Goal: Obtain resource: Obtain resource

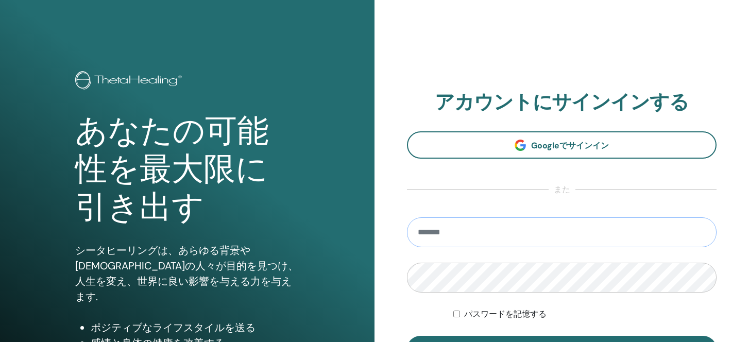
type input "**********"
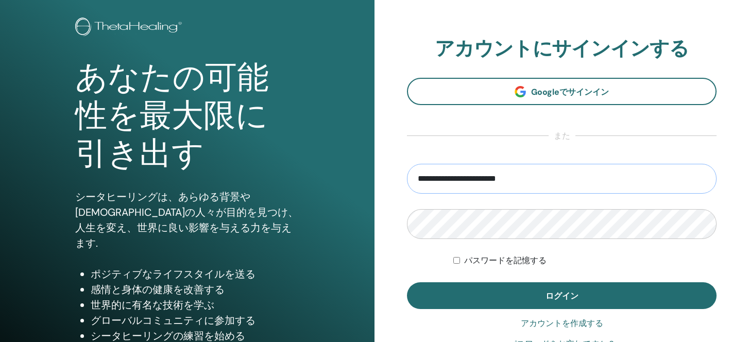
scroll to position [61, 0]
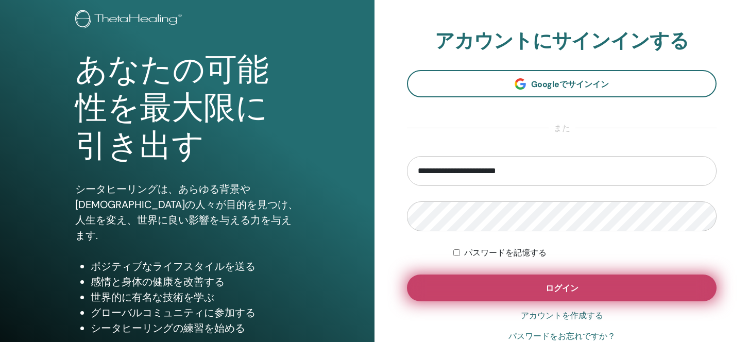
click at [476, 295] on button "ログイン" at bounding box center [562, 288] width 310 height 27
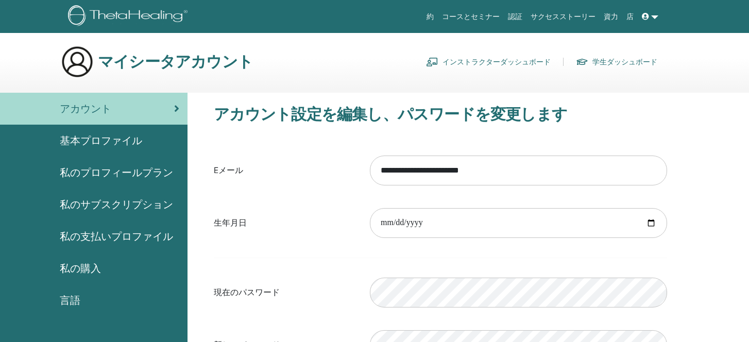
click at [483, 59] on link "インストラクターダッシュボード" at bounding box center [488, 62] width 125 height 16
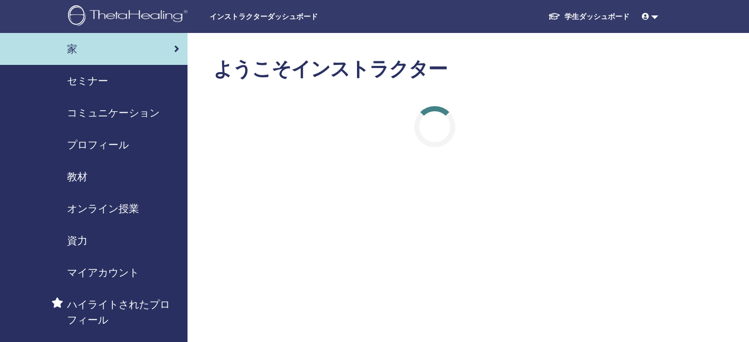
click at [102, 83] on span "セミナー" at bounding box center [87, 80] width 41 height 15
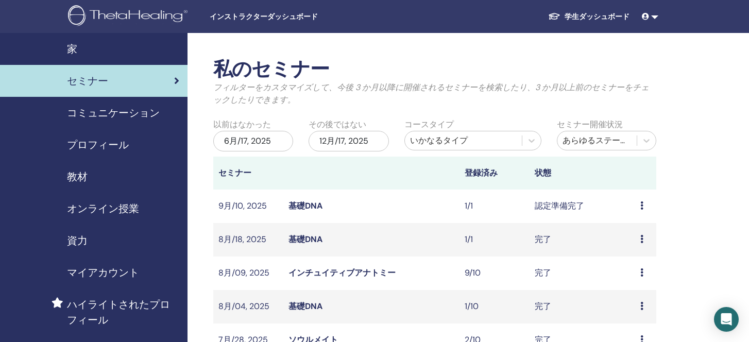
click at [80, 175] on span "教材" at bounding box center [77, 176] width 21 height 15
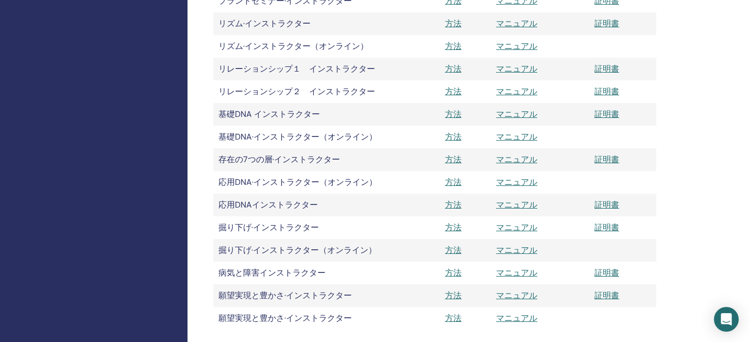
scroll to position [1338, 0]
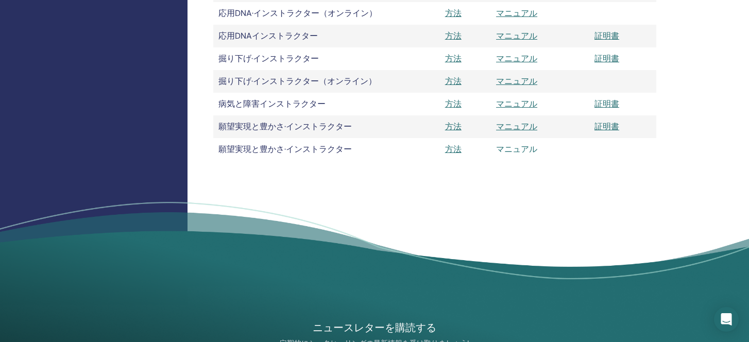
click at [516, 147] on link "マニュアル" at bounding box center [516, 149] width 41 height 11
